Goal: Information Seeking & Learning: Learn about a topic

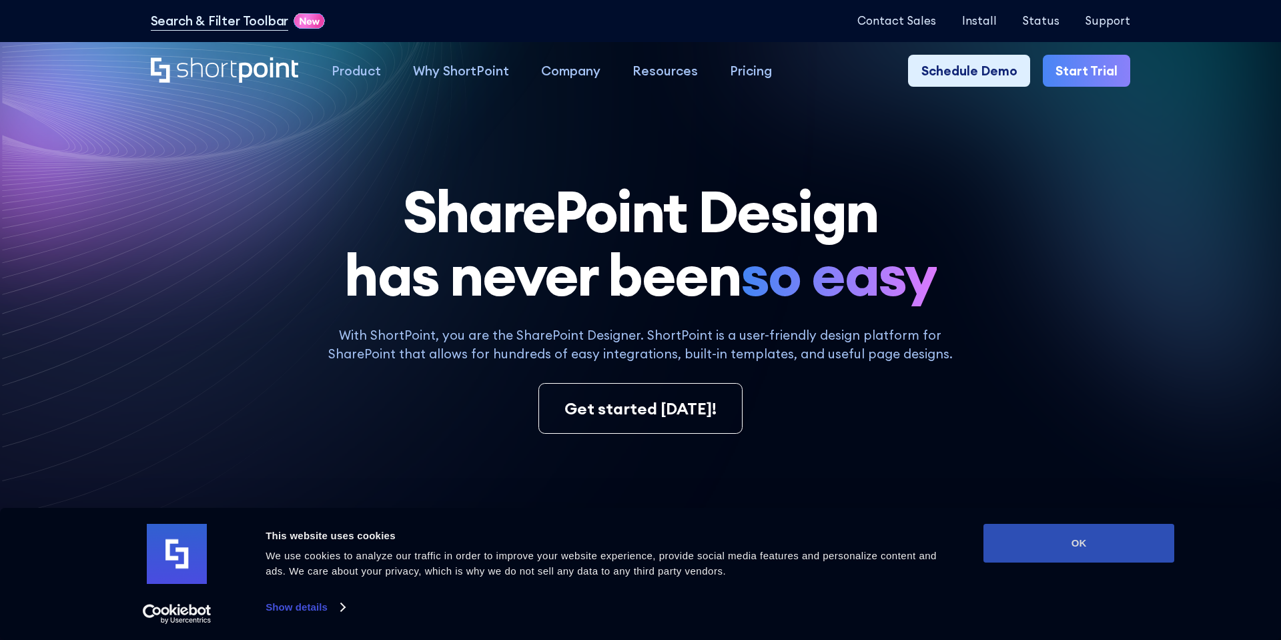
click at [1108, 545] on button "OK" at bounding box center [1079, 543] width 191 height 39
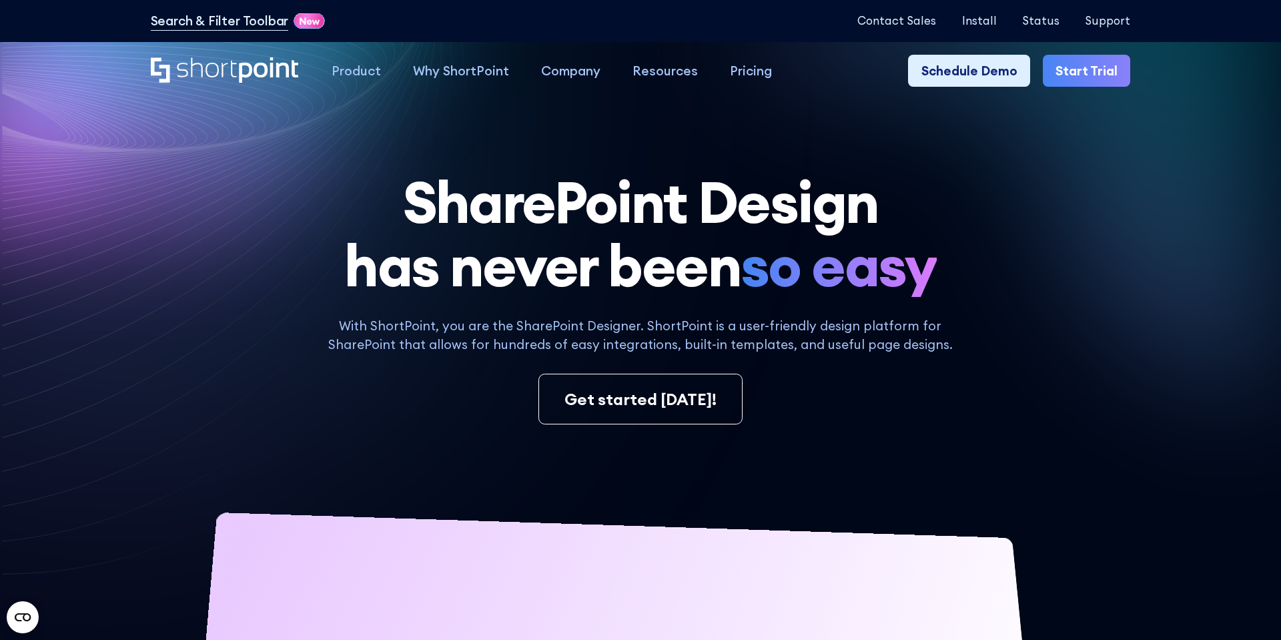
scroll to position [6, 0]
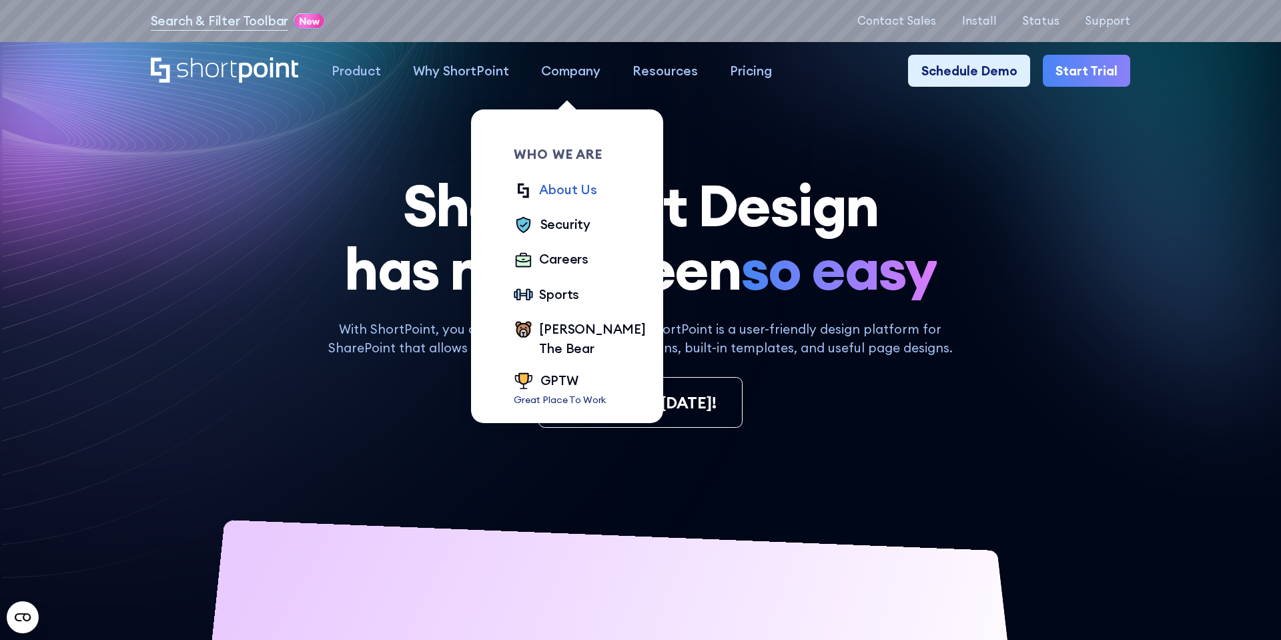
click at [580, 191] on div "About Us" at bounding box center [567, 189] width 57 height 19
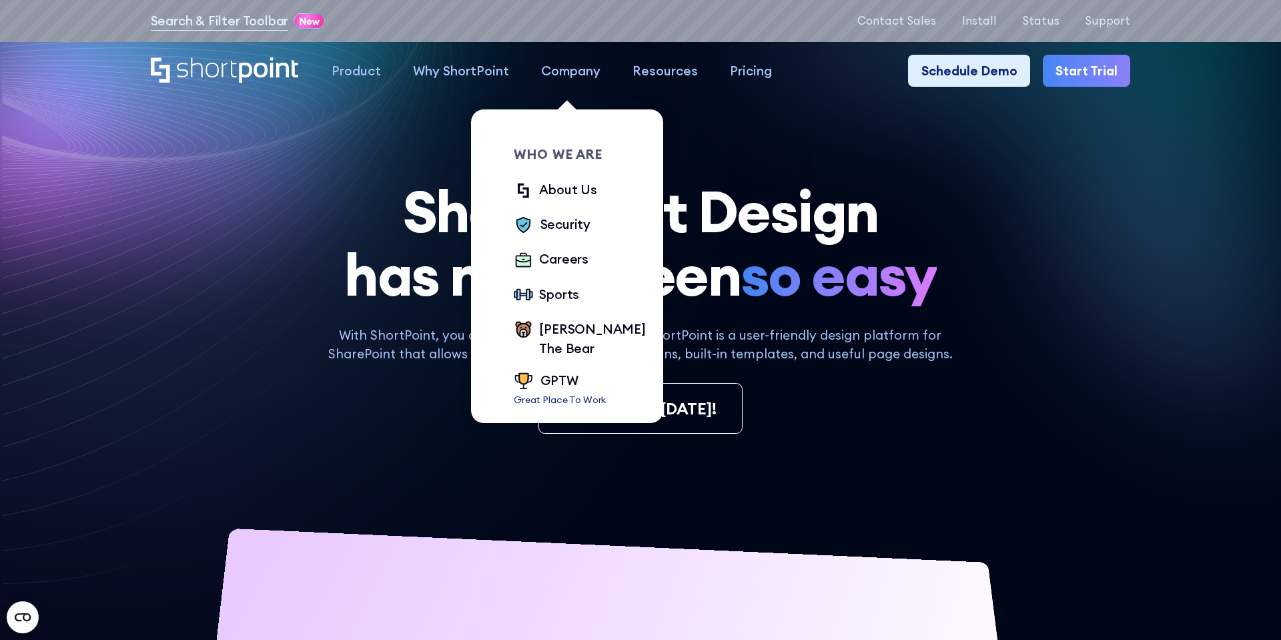
click at [564, 69] on div "Company" at bounding box center [570, 70] width 59 height 19
click at [568, 192] on div "About Us" at bounding box center [567, 189] width 57 height 19
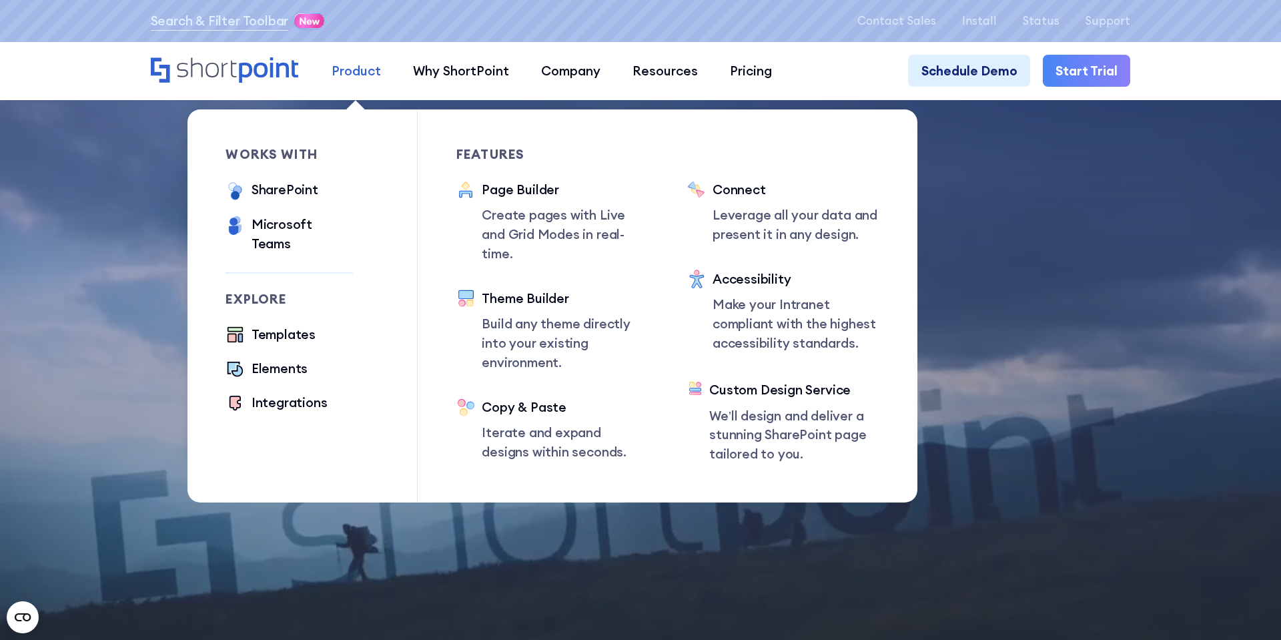
click at [358, 69] on div "Product" at bounding box center [356, 70] width 49 height 19
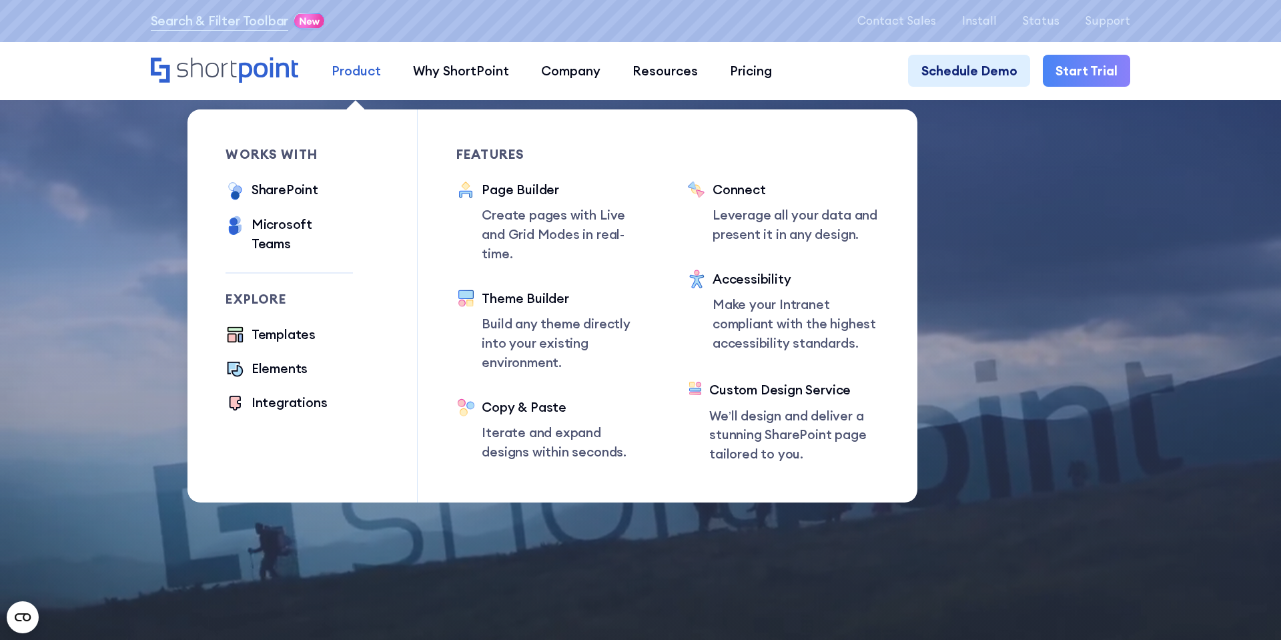
click at [358, 69] on div "Product" at bounding box center [356, 70] width 49 height 19
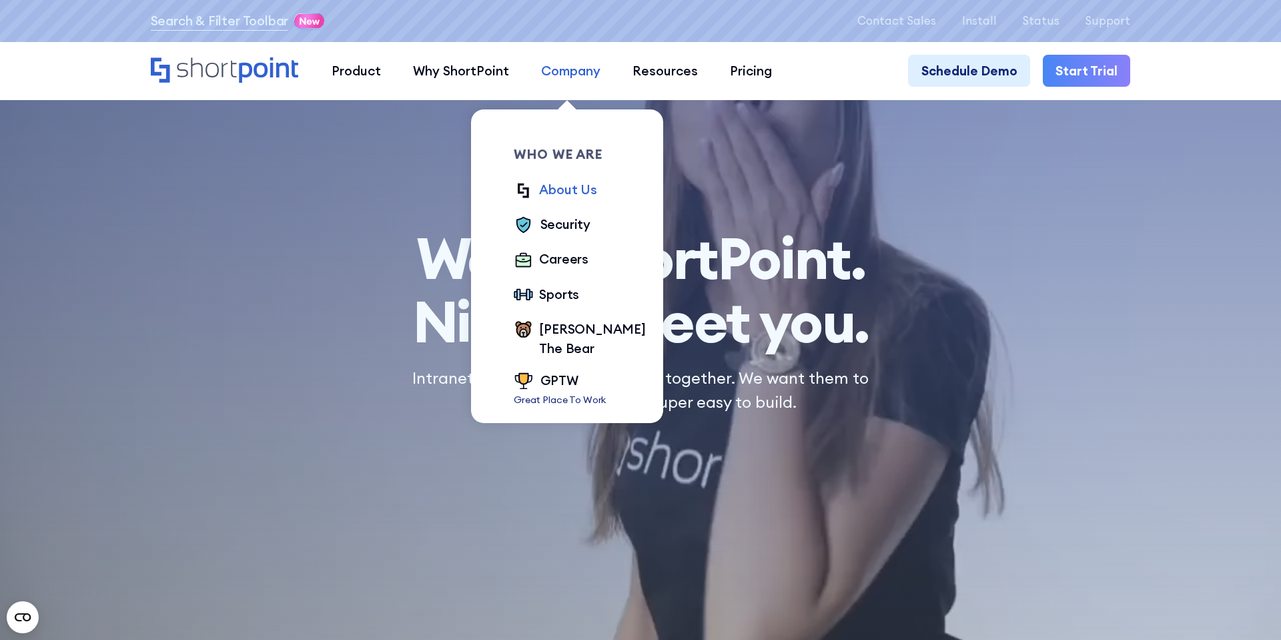
click at [579, 74] on div "Company" at bounding box center [570, 70] width 59 height 19
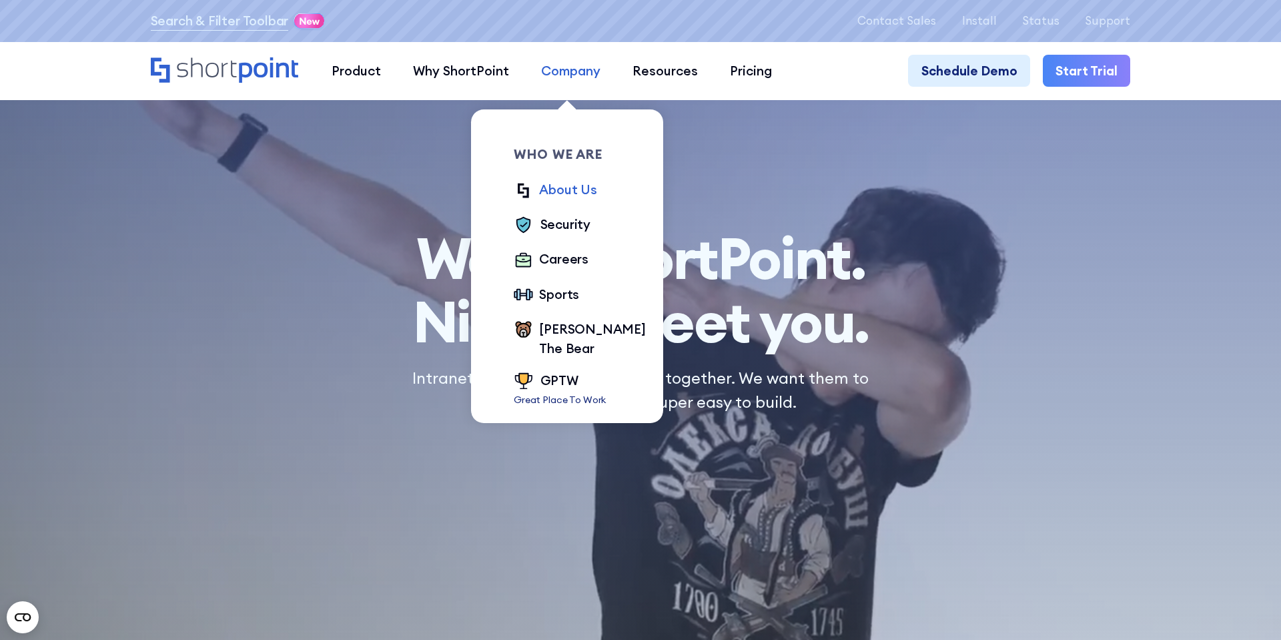
click at [579, 74] on div "Company" at bounding box center [570, 70] width 59 height 19
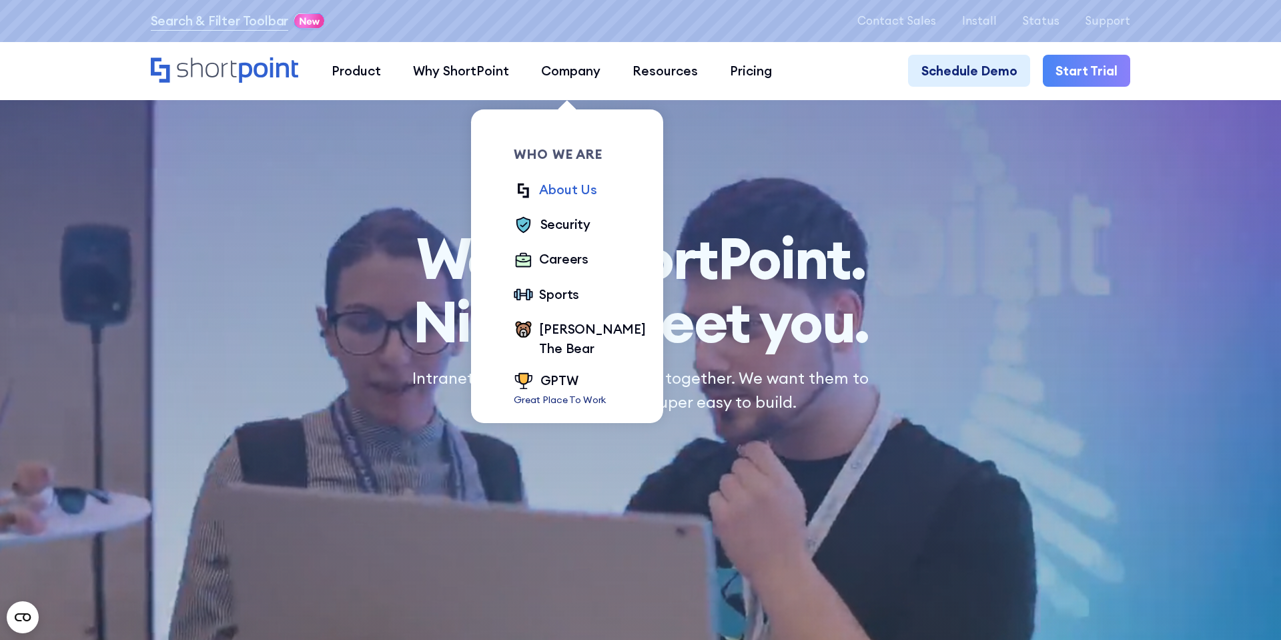
click at [564, 194] on div "About Us" at bounding box center [567, 189] width 57 height 19
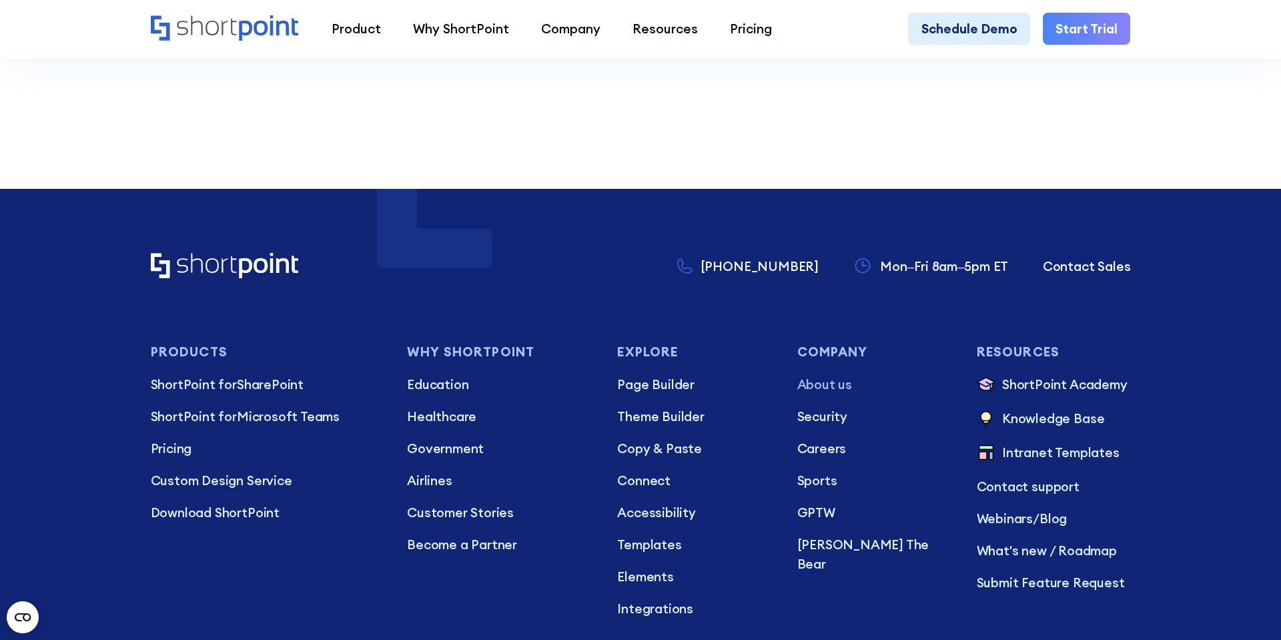
scroll to position [601, 0]
